Goal: Information Seeking & Learning: Understand process/instructions

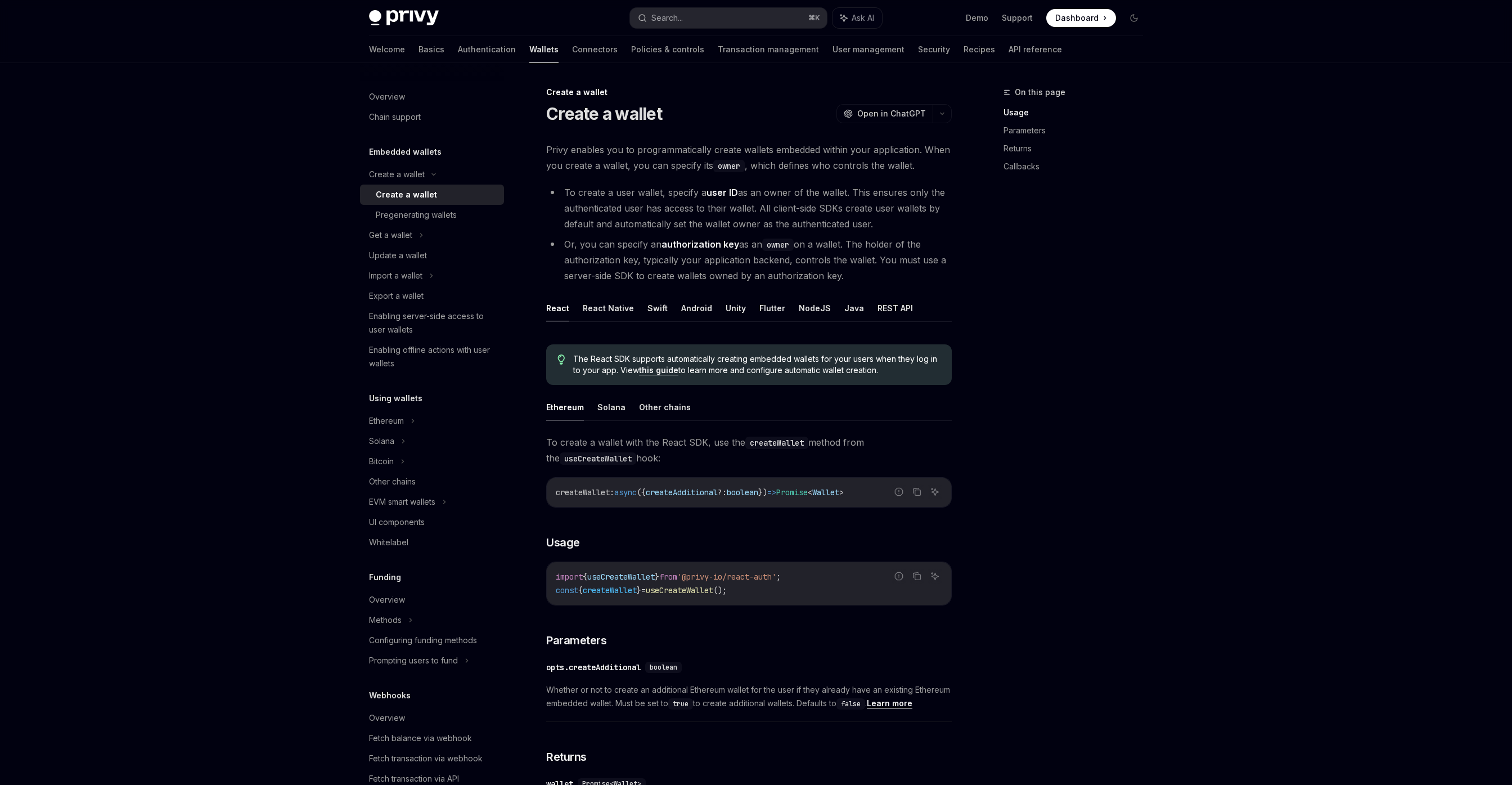
click at [604, 244] on li "Or, you can specify an authorization key as an owner on a wallet. The holder of…" at bounding box center [749, 259] width 406 height 47
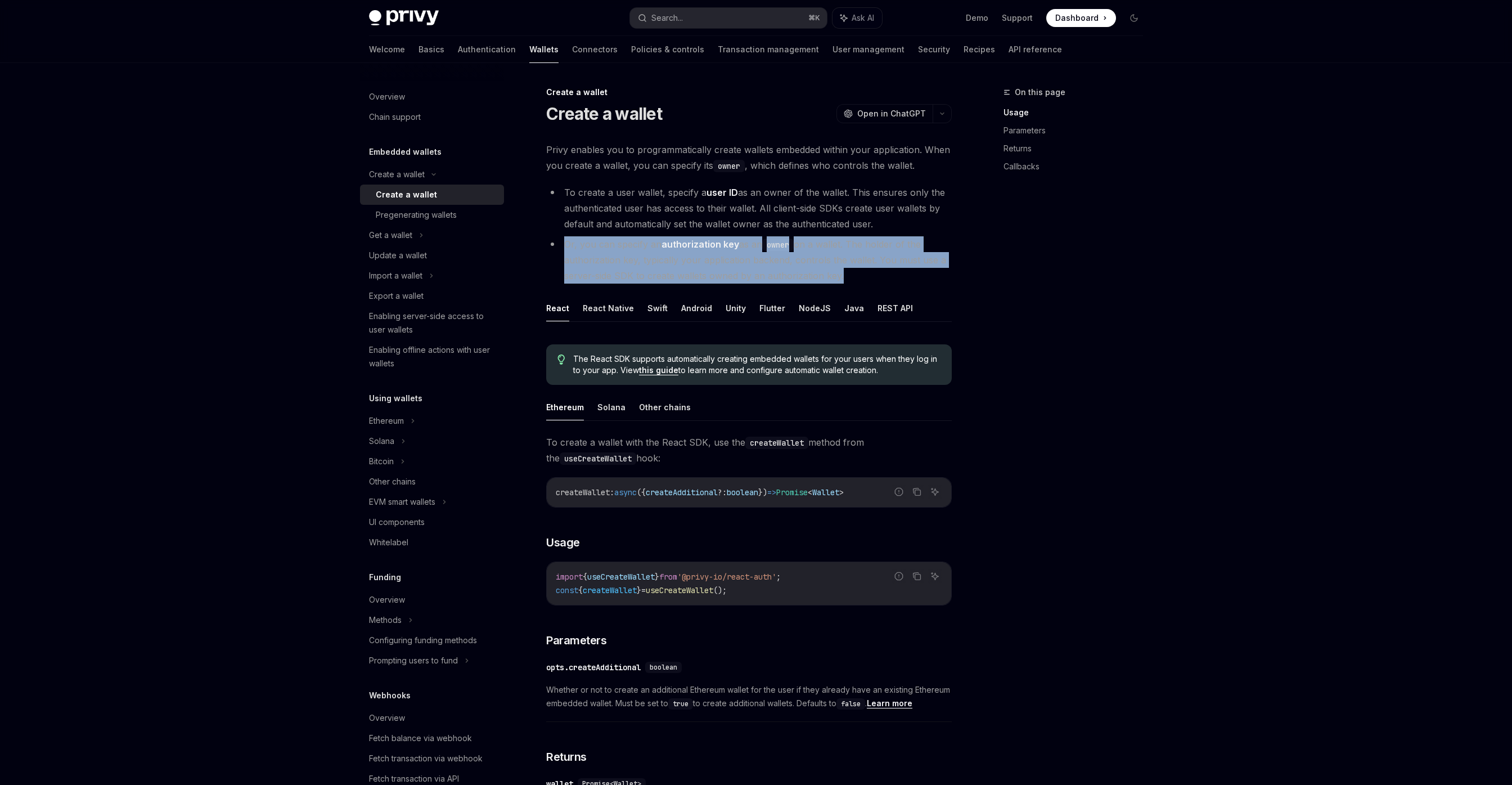
click at [604, 244] on li "Or, you can specify an authorization key as an owner on a wallet. The holder of…" at bounding box center [749, 259] width 406 height 47
click at [682, 247] on strong "authorization key" at bounding box center [700, 244] width 78 height 11
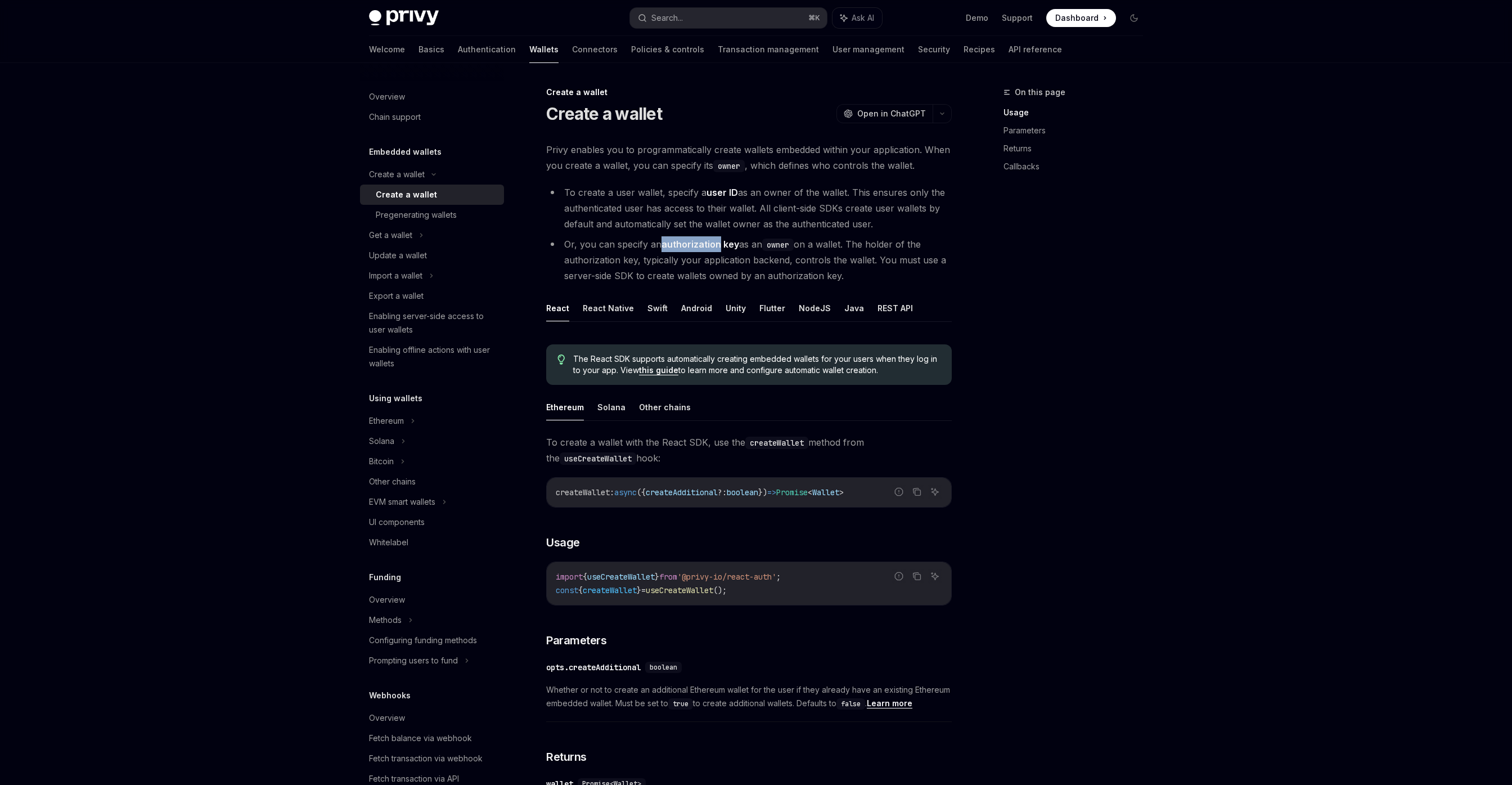
click at [682, 247] on strong "authorization key" at bounding box center [700, 244] width 78 height 11
click at [682, 246] on strong "authorization key" at bounding box center [700, 244] width 78 height 11
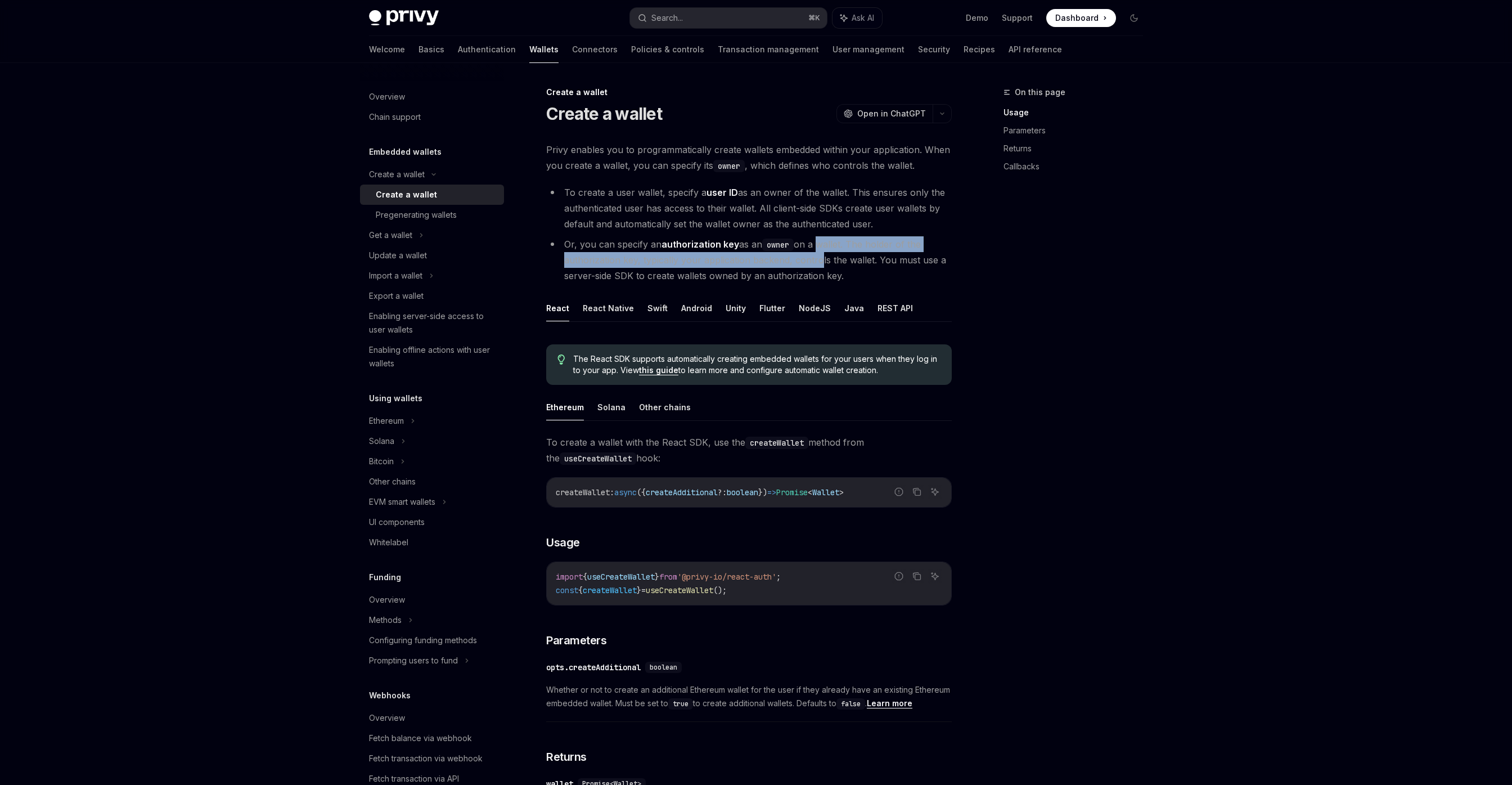
click at [817, 251] on li "Or, you can specify an authorization key as an owner on a wallet. The holder of…" at bounding box center [749, 259] width 406 height 47
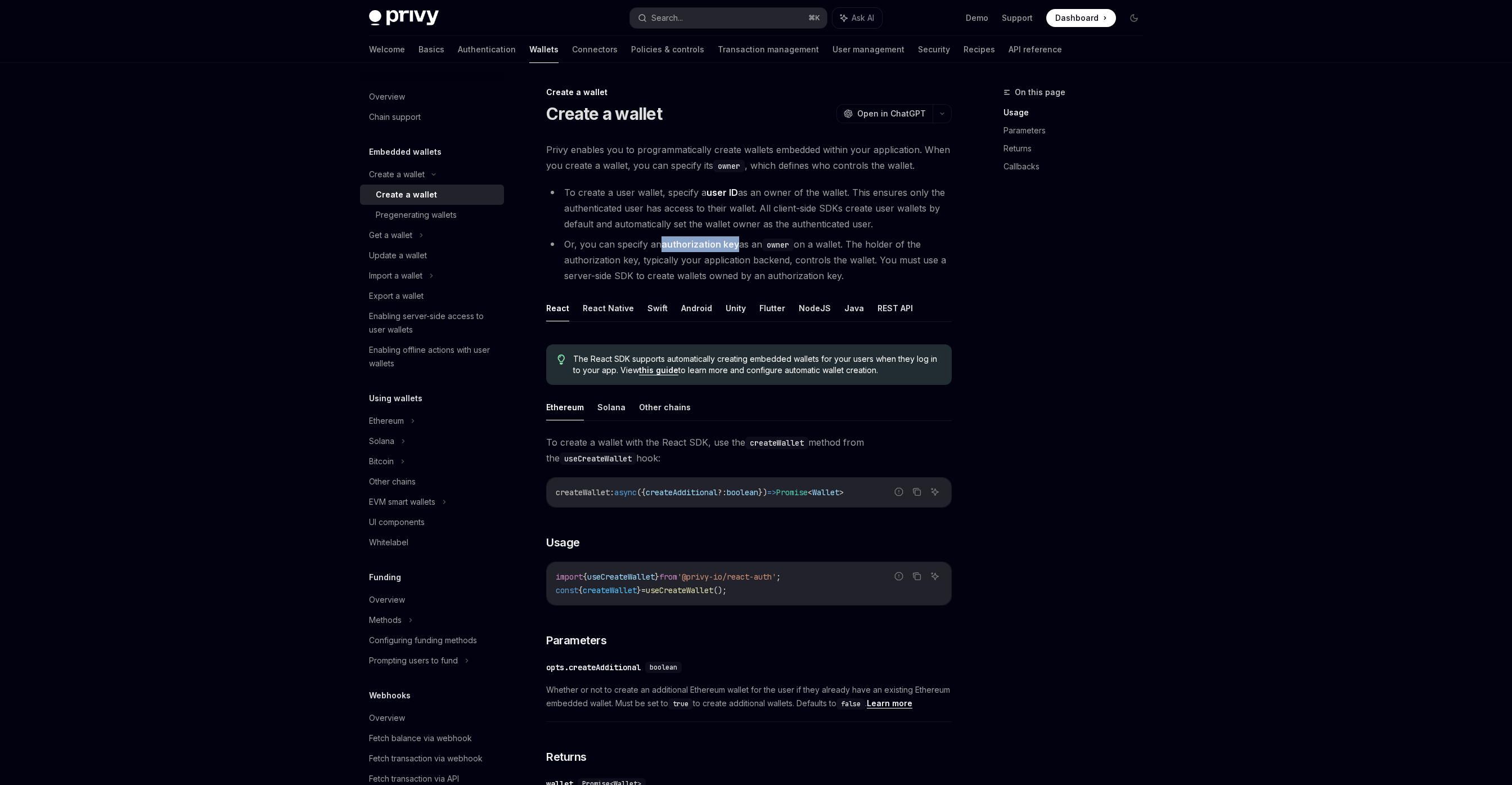
drag, startPoint x: 736, startPoint y: 244, endPoint x: 664, endPoint y: 247, distance: 72.1
click at [664, 247] on strong "authorization key" at bounding box center [700, 244] width 78 height 11
click at [698, 243] on strong "authorization key" at bounding box center [700, 244] width 78 height 11
click at [1061, 314] on div "On this page Usage Parameters Returns Callbacks" at bounding box center [1066, 435] width 171 height 700
drag, startPoint x: 787, startPoint y: 261, endPoint x: 651, endPoint y: 272, distance: 136.4
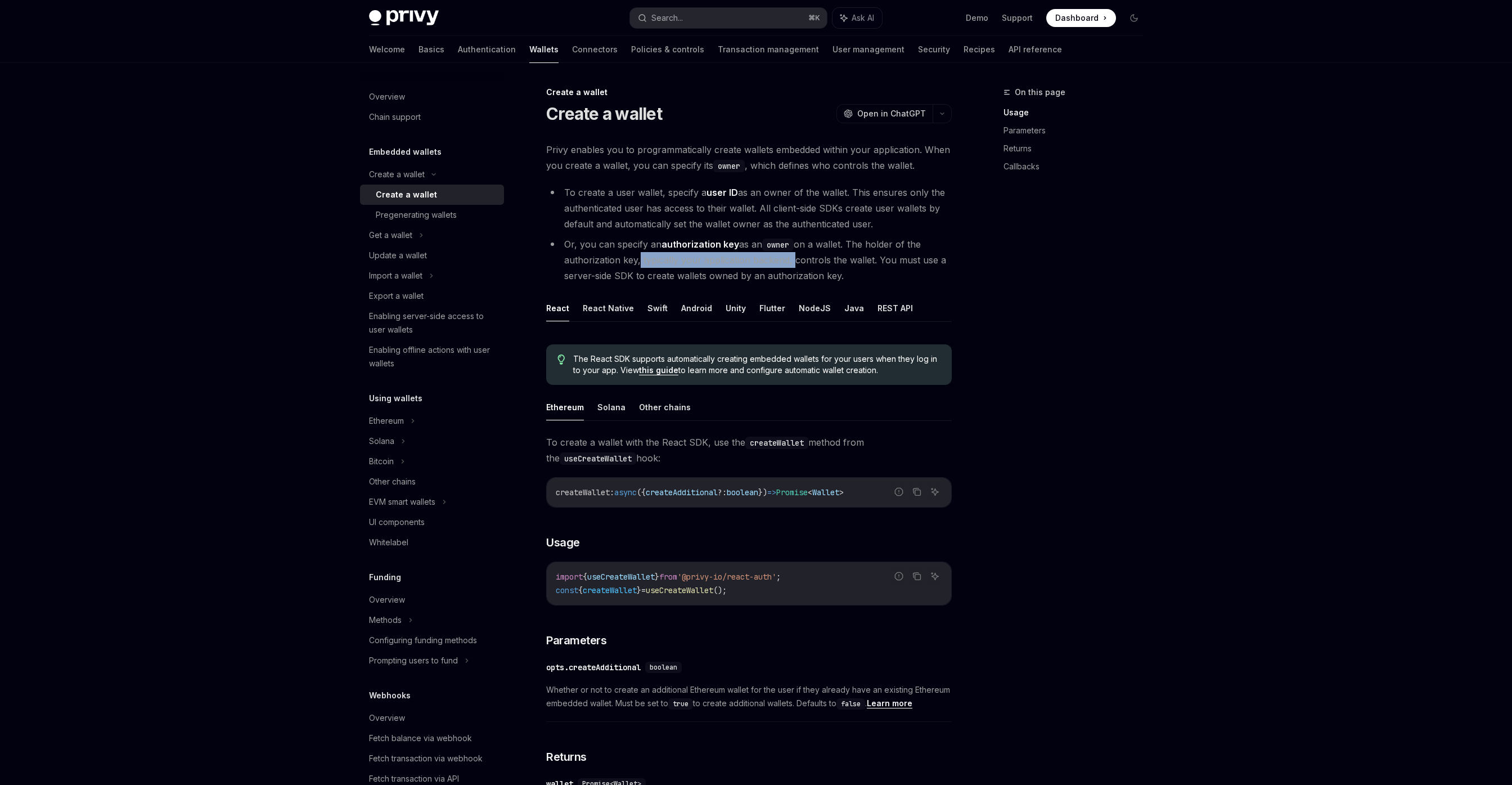
click at [635, 266] on li "Or, you can specify an authorization key as an owner on a wallet. The holder of…" at bounding box center [749, 259] width 406 height 47
click at [973, 277] on div "On this page Usage Parameters Returns Callbacks Create a wallet Create a wallet…" at bounding box center [756, 696] width 792 height 1267
drag, startPoint x: 879, startPoint y: 273, endPoint x: 528, endPoint y: 187, distance: 361.4
click at [528, 181] on div "Create a wallet Create a wallet OpenAI Open in ChatGPT OpenAI Open in ChatGPT P…" at bounding box center [644, 707] width 621 height 1244
click at [1157, 310] on div "Overview Chain support Embedded wallets Create a wallet Create a wallet Pregene…" at bounding box center [756, 696] width 828 height 1267
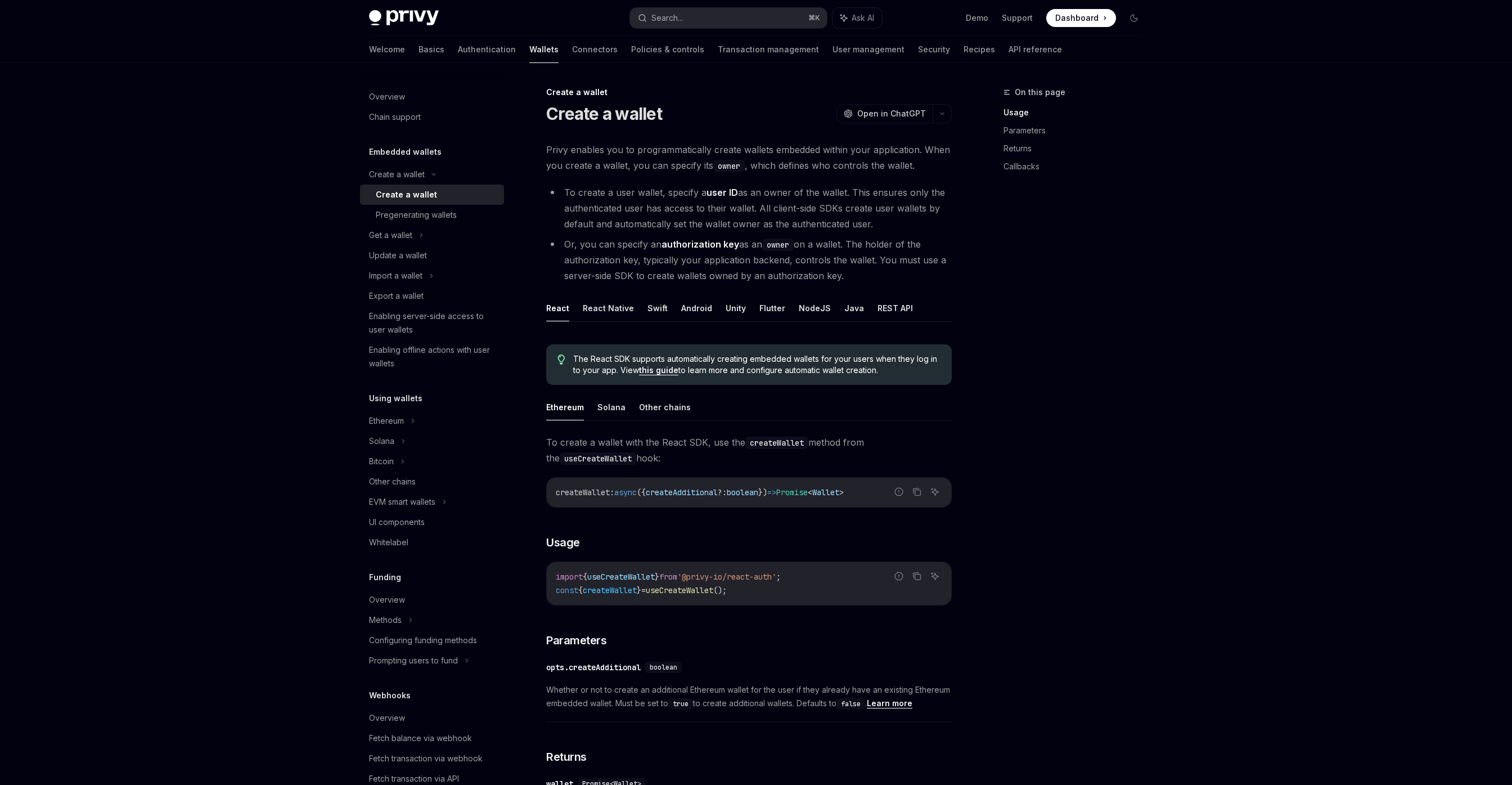
drag, startPoint x: 1318, startPoint y: 103, endPoint x: 1309, endPoint y: 1, distance: 102.4
click at [1318, 101] on div "Privy Docs home page Search... ⌘ K Ask AI Demo Support Dashboard Dashboard Sear…" at bounding box center [756, 665] width 1512 height 1329
